Goal: Find specific page/section: Find specific page/section

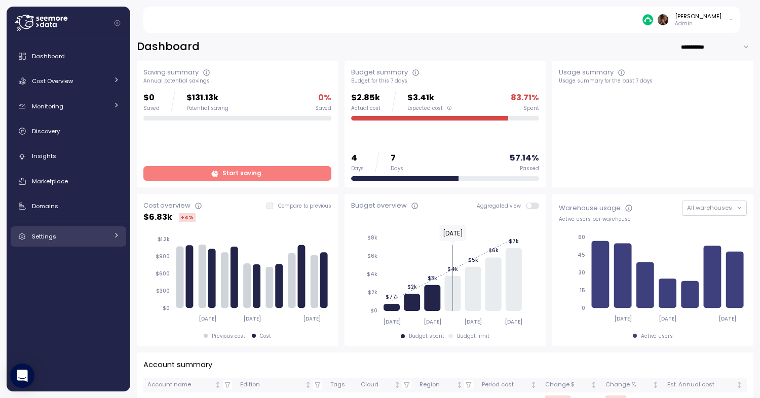
click at [78, 239] on div "Settings" at bounding box center [70, 237] width 76 height 10
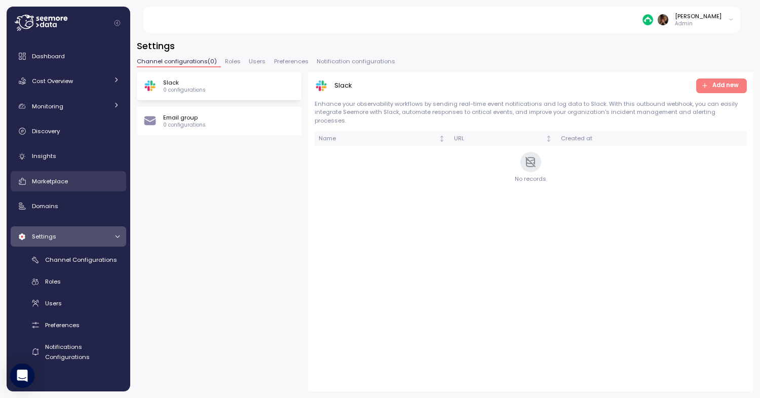
click at [69, 177] on div "Marketplace" at bounding box center [76, 181] width 88 height 10
